Goal: Find specific page/section: Find specific page/section

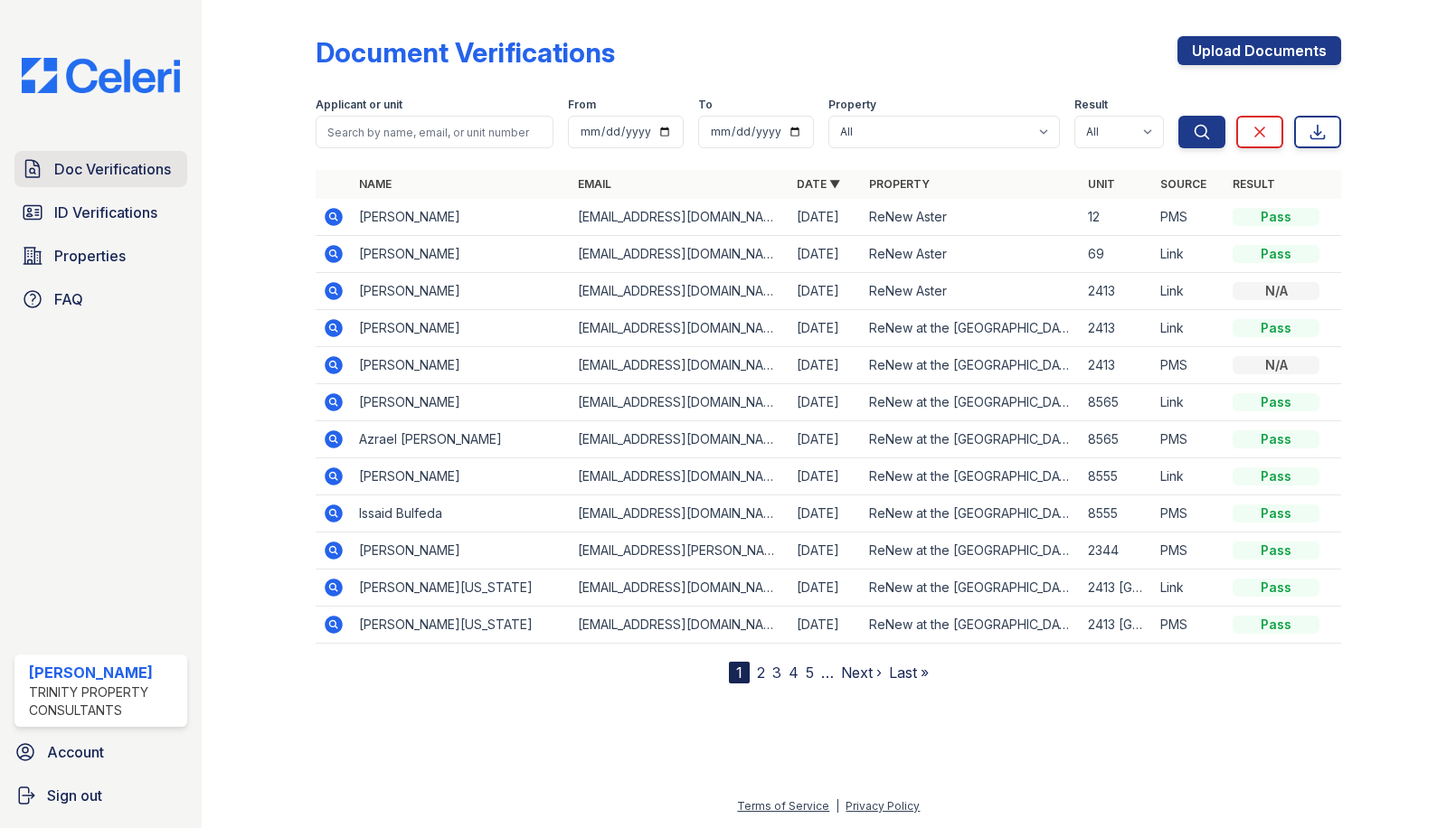
drag, startPoint x: 0, startPoint y: 0, endPoint x: 75, endPoint y: 179, distance: 194.1
click at [75, 179] on span "Doc Verifications" at bounding box center [113, 169] width 116 height 22
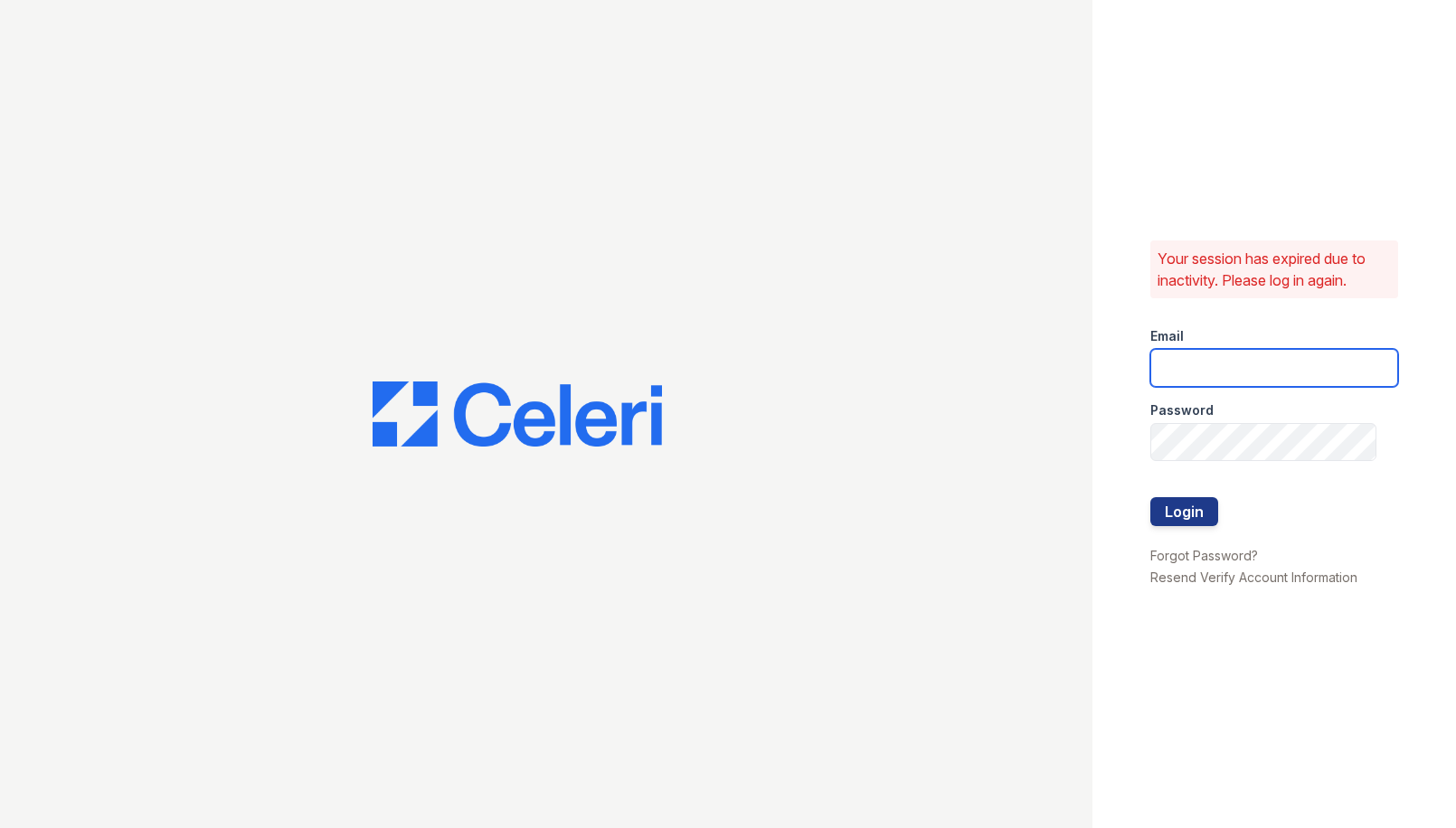
type input "[EMAIL_ADDRESS][DOMAIN_NAME]"
click at [1203, 502] on button "Login" at bounding box center [1184, 512] width 68 height 29
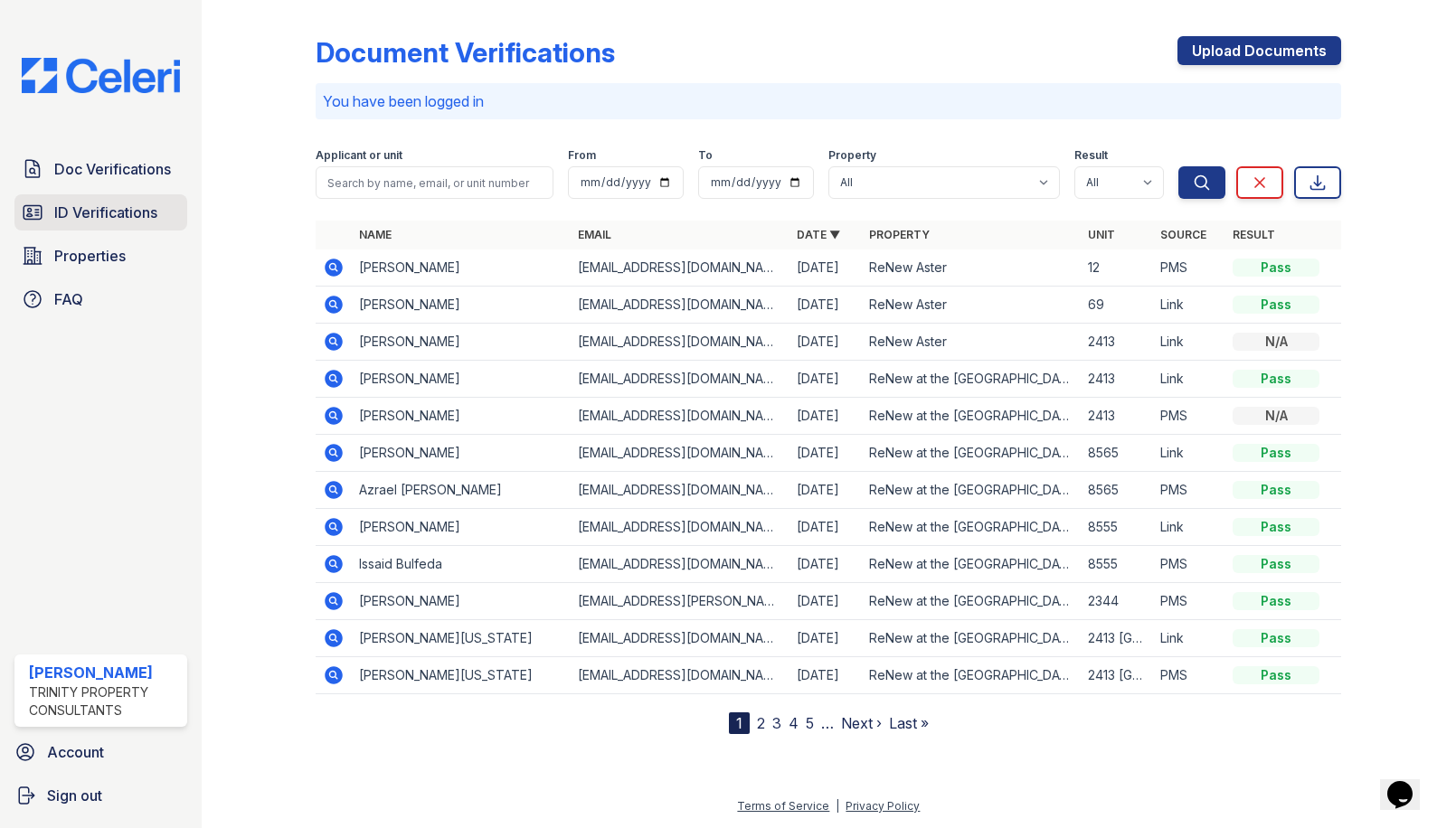
click at [52, 219] on link "ID Verifications" at bounding box center [101, 212] width 173 height 36
